Goal: Task Accomplishment & Management: Use online tool/utility

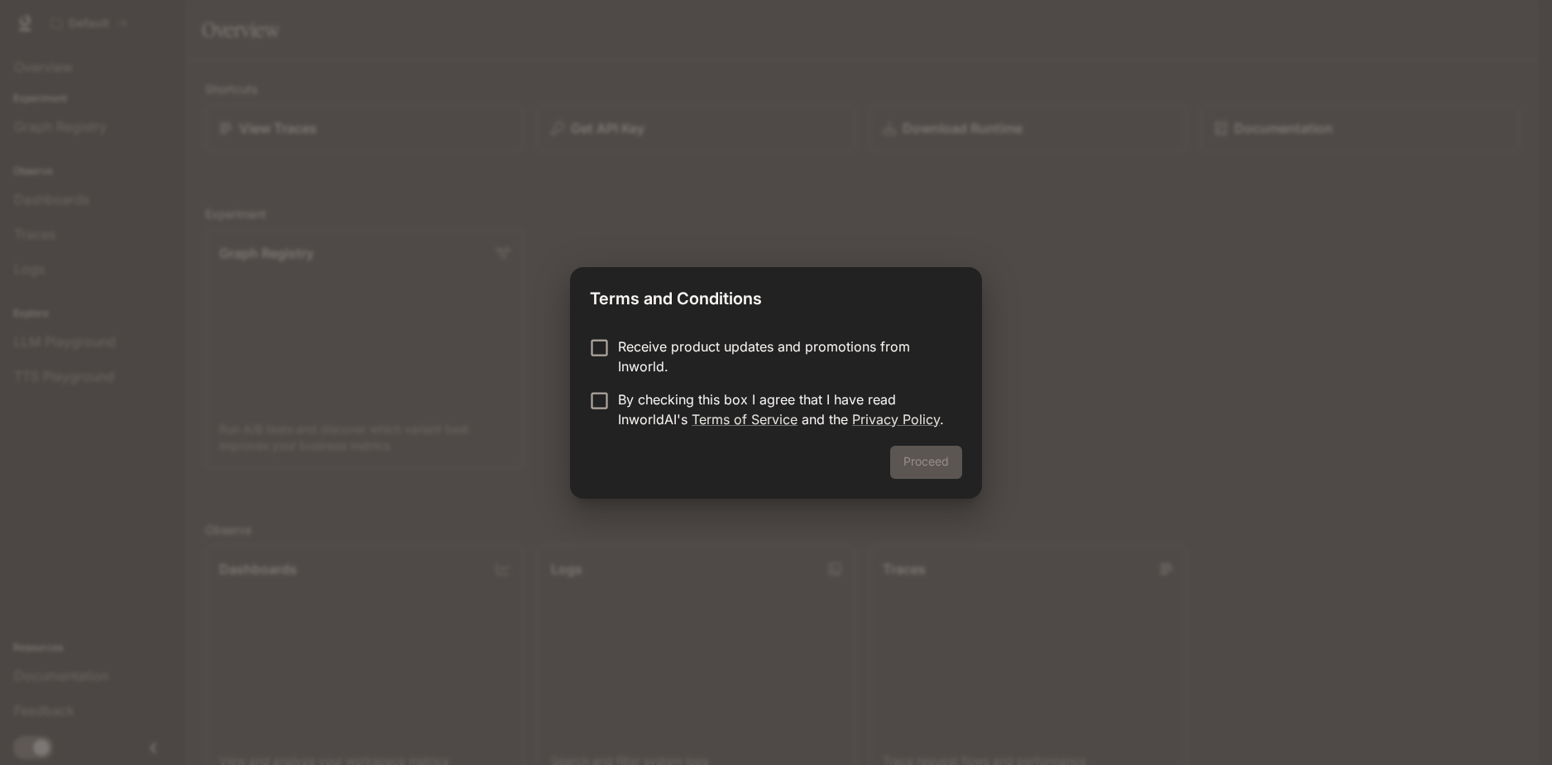
click at [625, 419] on p "By checking this box I agree that I have read InworldAI's Terms of Service and …" at bounding box center [783, 410] width 331 height 40
click at [595, 449] on div "Proceed" at bounding box center [776, 472] width 412 height 53
click at [908, 463] on button "Proceed" at bounding box center [926, 462] width 72 height 33
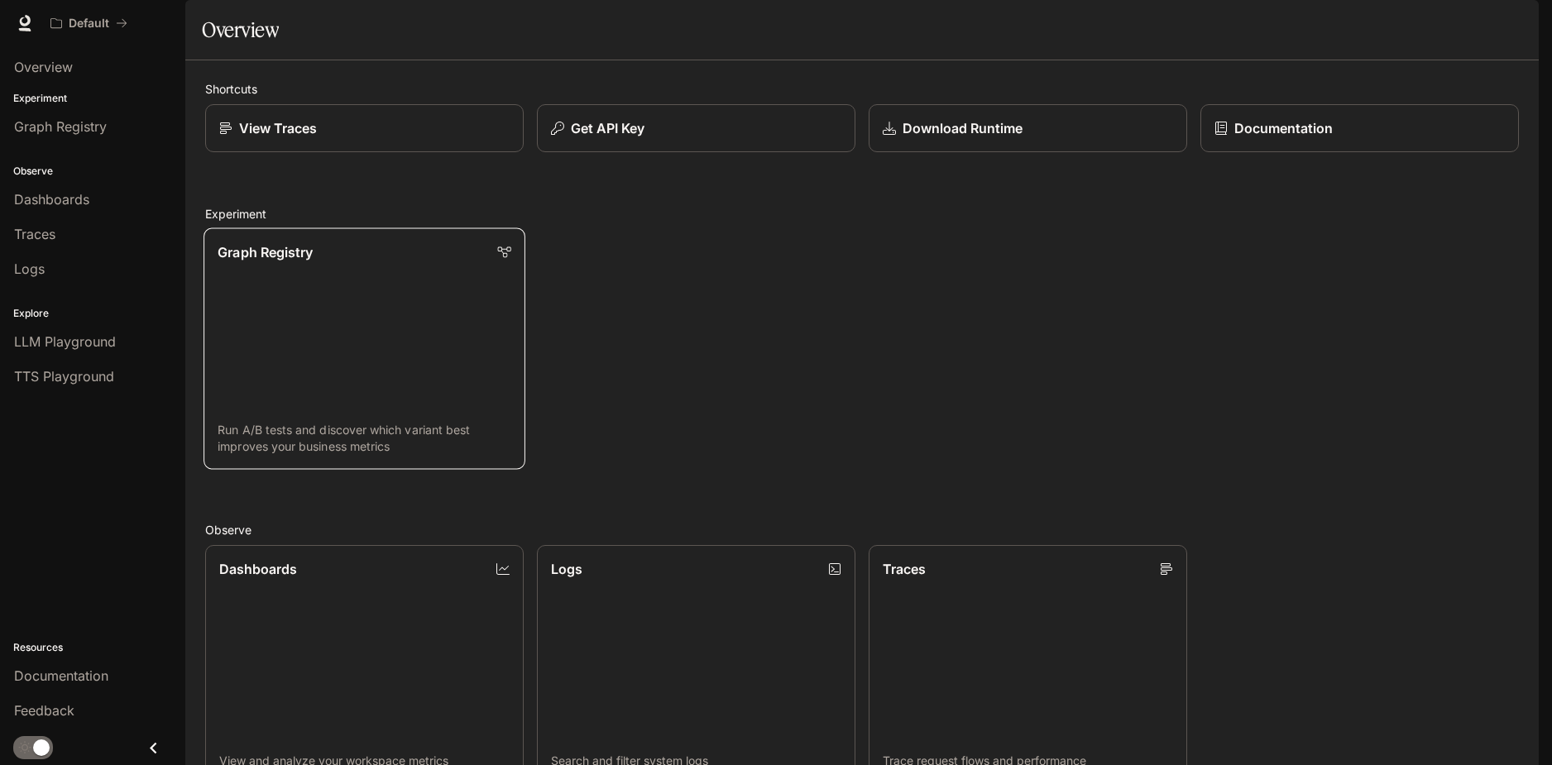
click at [334, 358] on link "Graph Registry Run A/B tests and discover which variant best improves your busi…" at bounding box center [365, 349] width 322 height 242
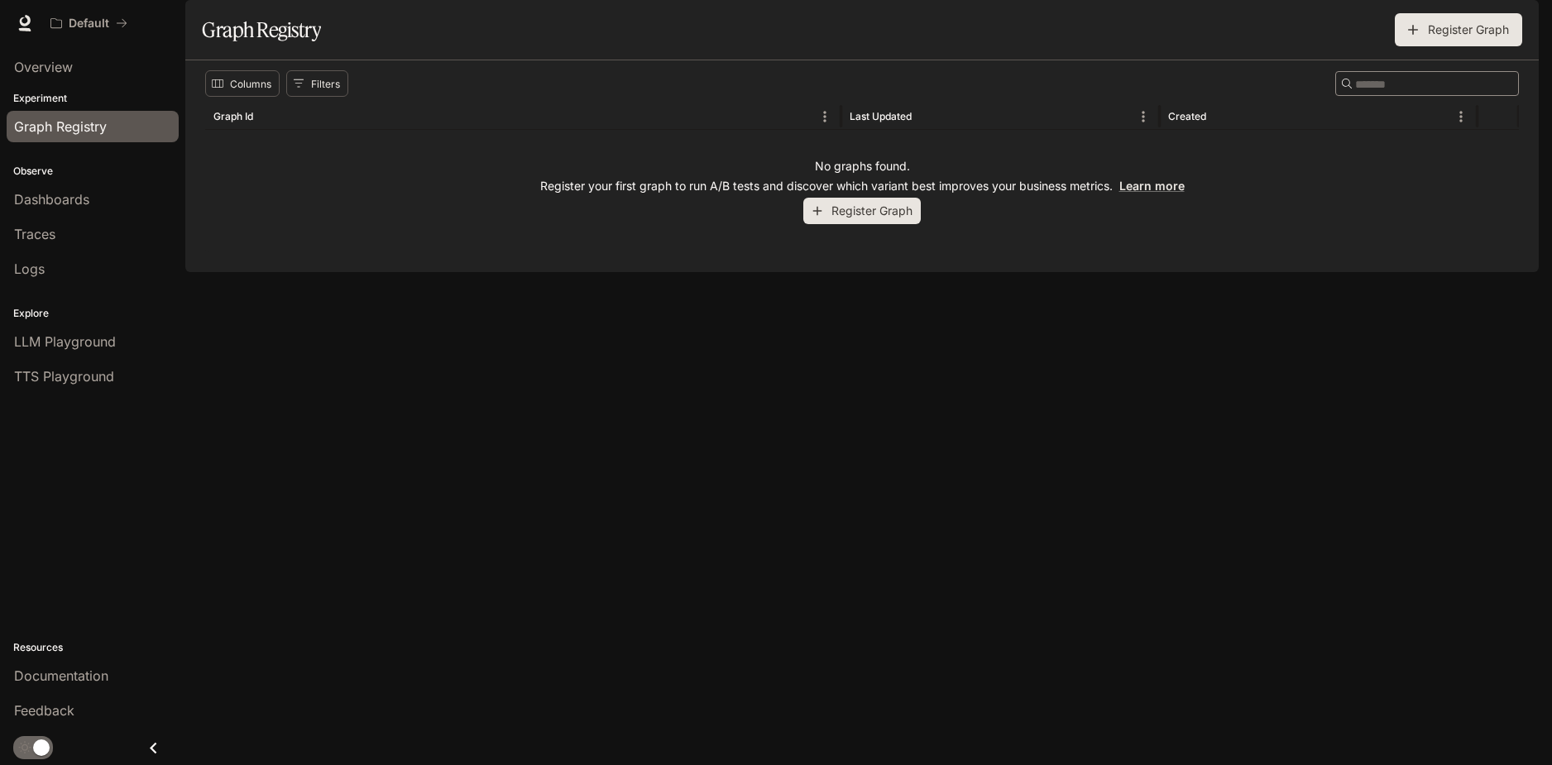
click at [821, 218] on icon "button" at bounding box center [817, 211] width 15 height 15
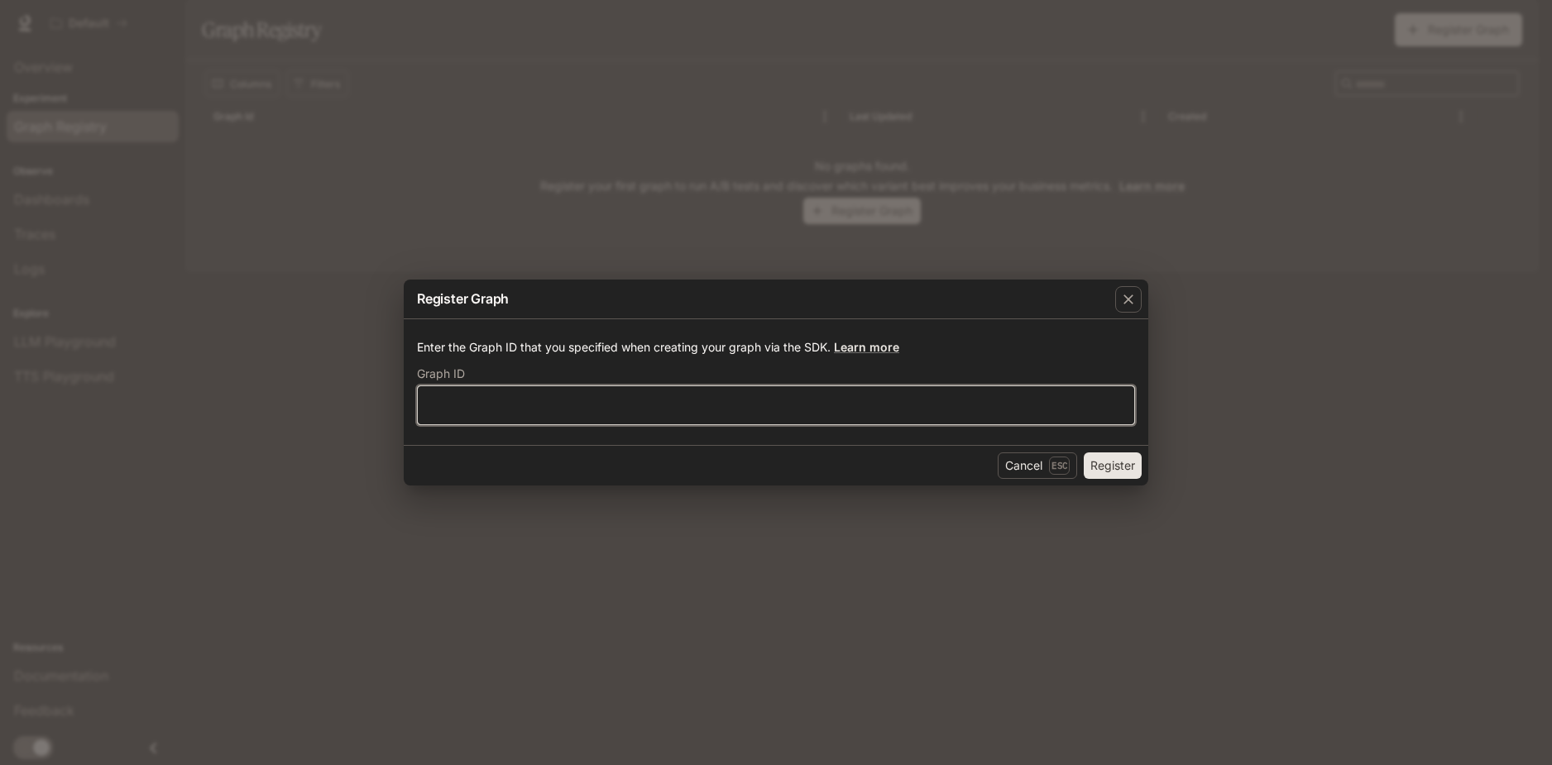
click at [661, 410] on input "text" at bounding box center [776, 405] width 717 height 17
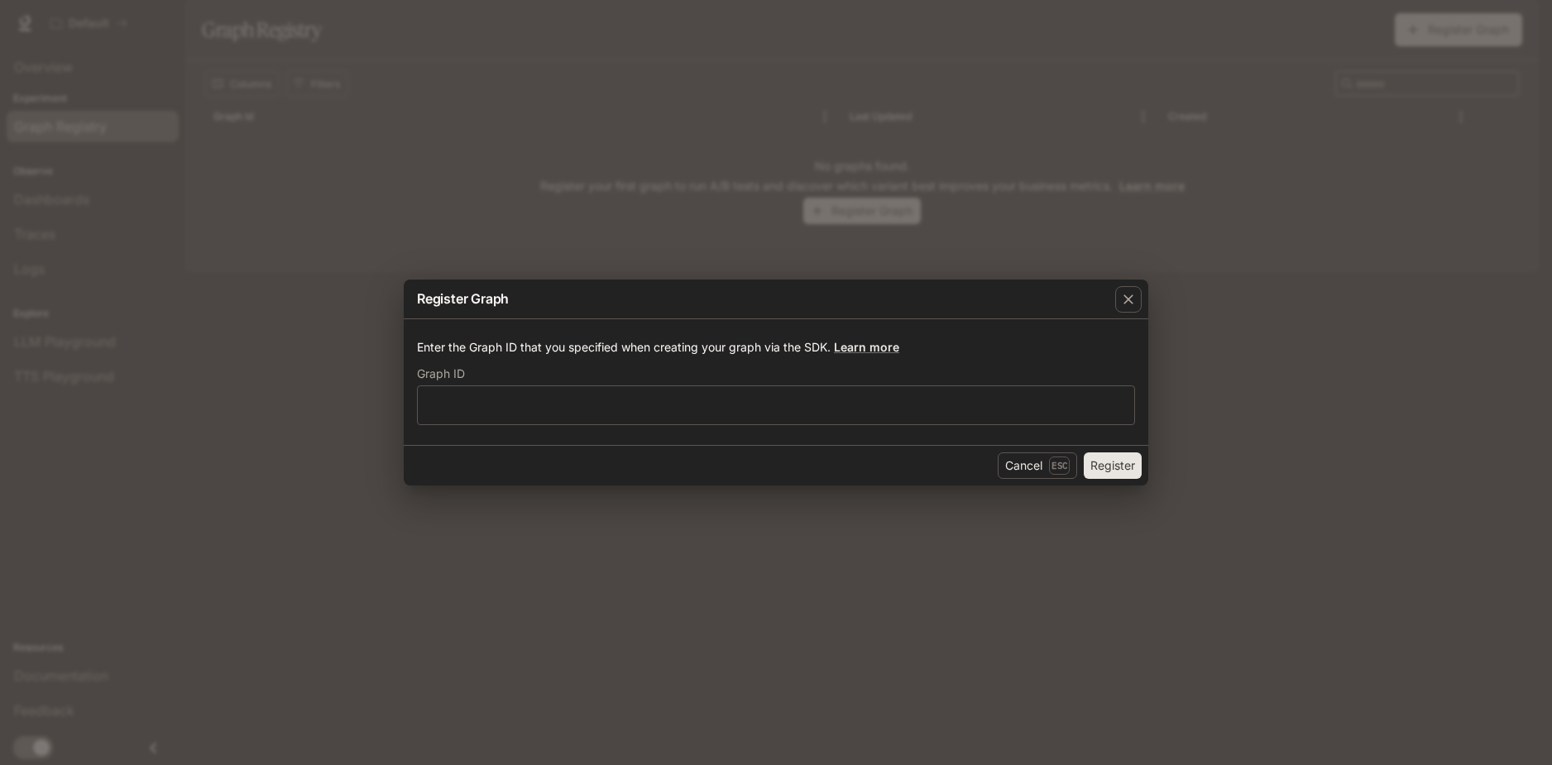
click at [1040, 196] on div "Register Graph Enter the Graph ID that you specified when creating your graph v…" at bounding box center [776, 382] width 1552 height 765
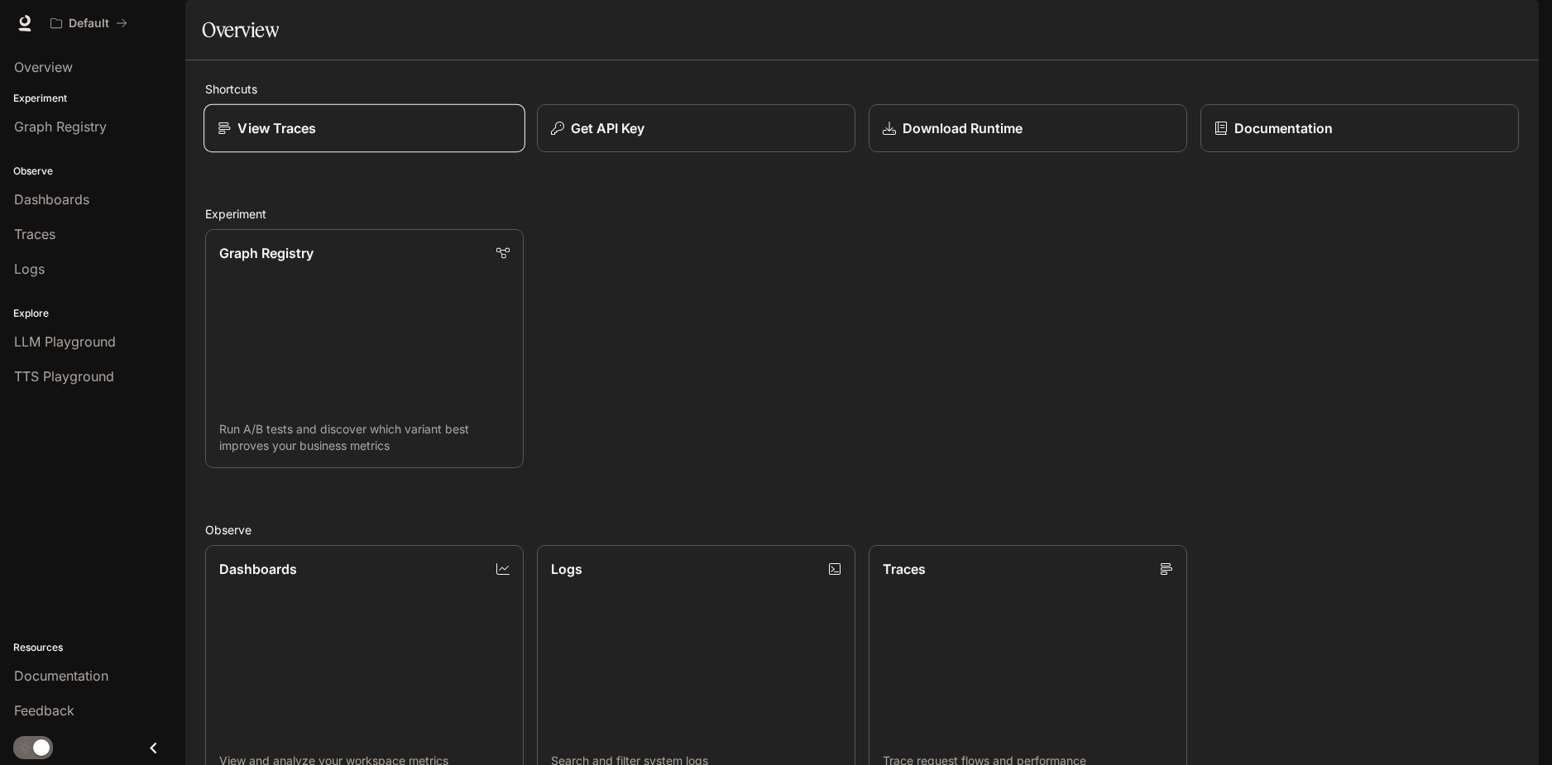
click at [479, 138] on div "View Traces" at bounding box center [365, 128] width 294 height 20
